Goal: Navigation & Orientation: Find specific page/section

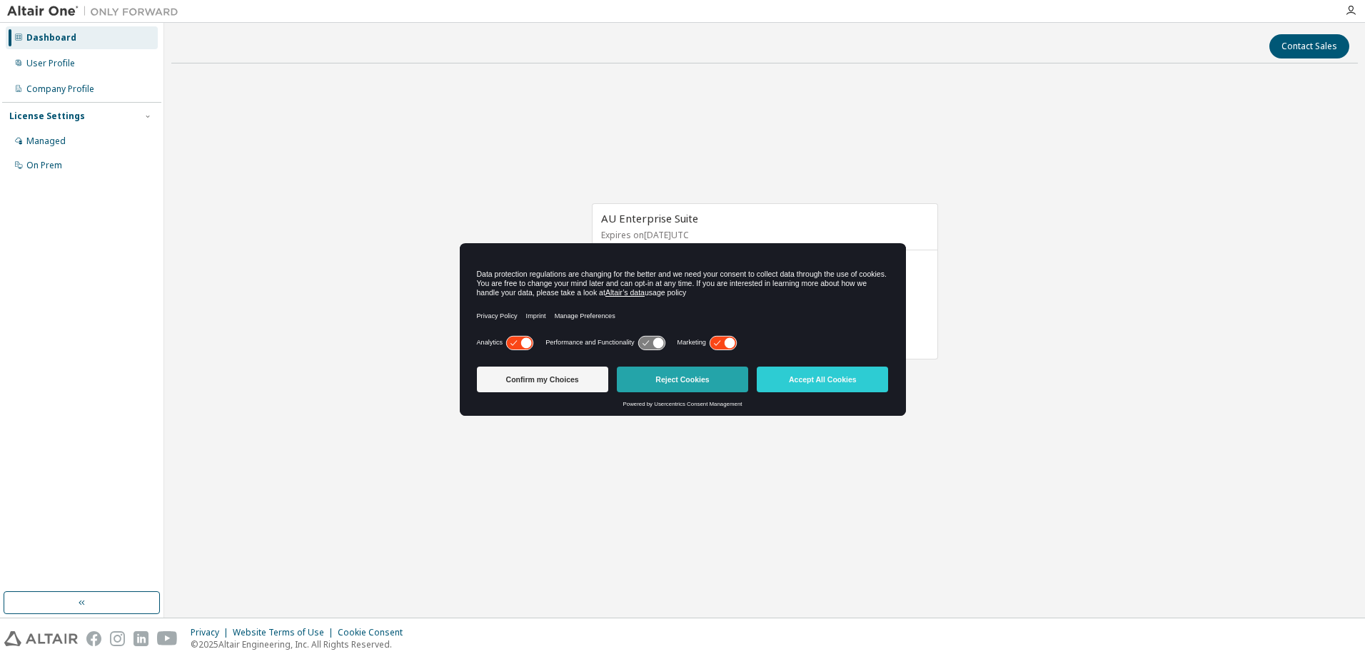
click at [667, 382] on button "Reject Cookies" at bounding box center [682, 380] width 131 height 26
